Goal: Navigation & Orientation: Find specific page/section

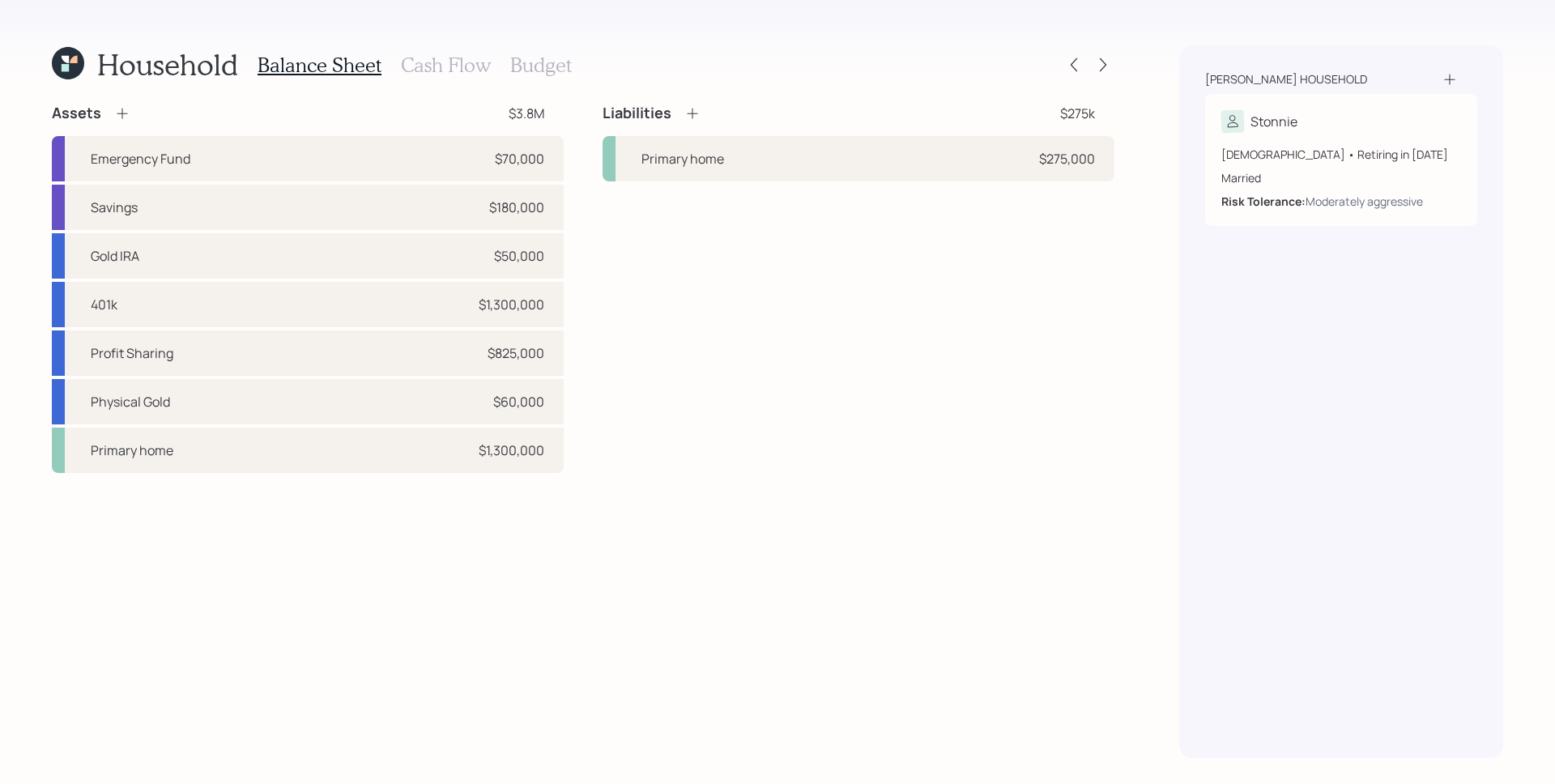
click at [56, 63] on icon at bounding box center [68, 63] width 32 height 32
